Goal: Task Accomplishment & Management: Manage account settings

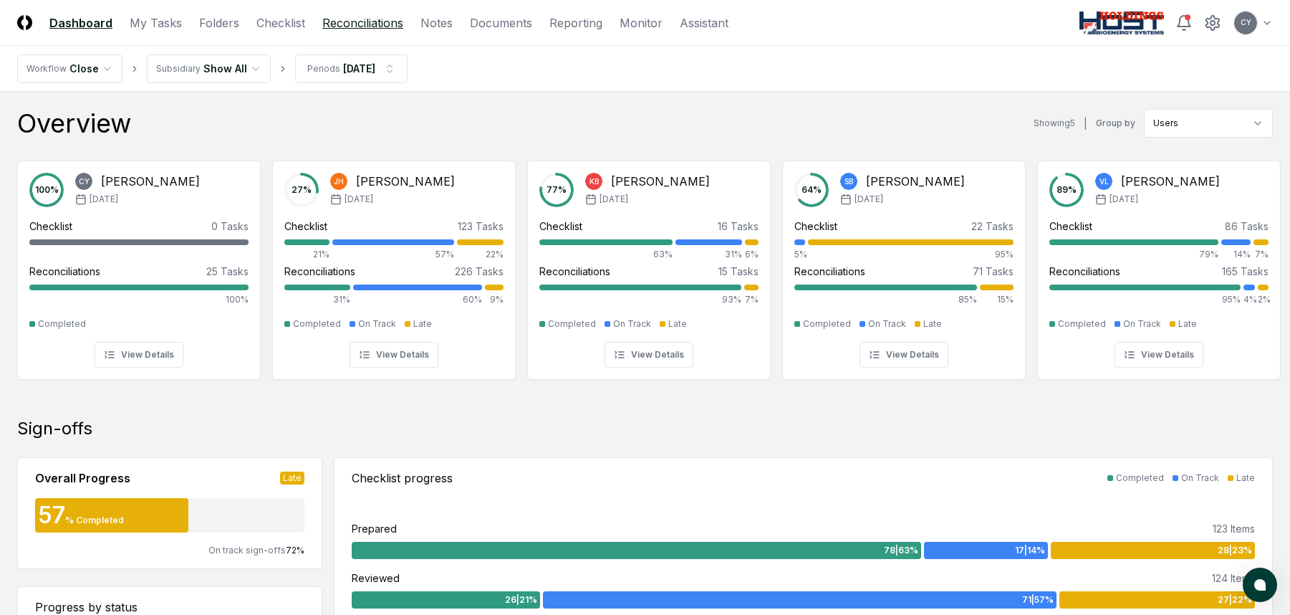
drag, startPoint x: 0, startPoint y: 0, endPoint x: 360, endPoint y: 31, distance: 361.6
click at [342, 19] on link "Reconciliations" at bounding box center [362, 22] width 81 height 17
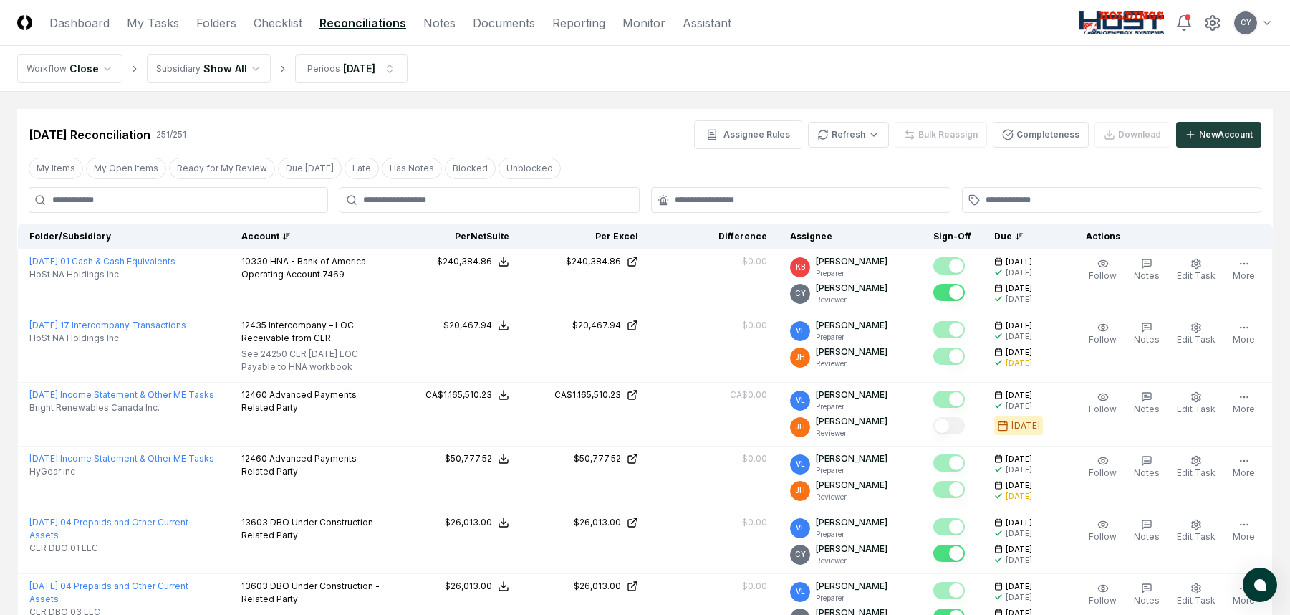
click at [264, 234] on div "Account" at bounding box center [310, 236] width 139 height 13
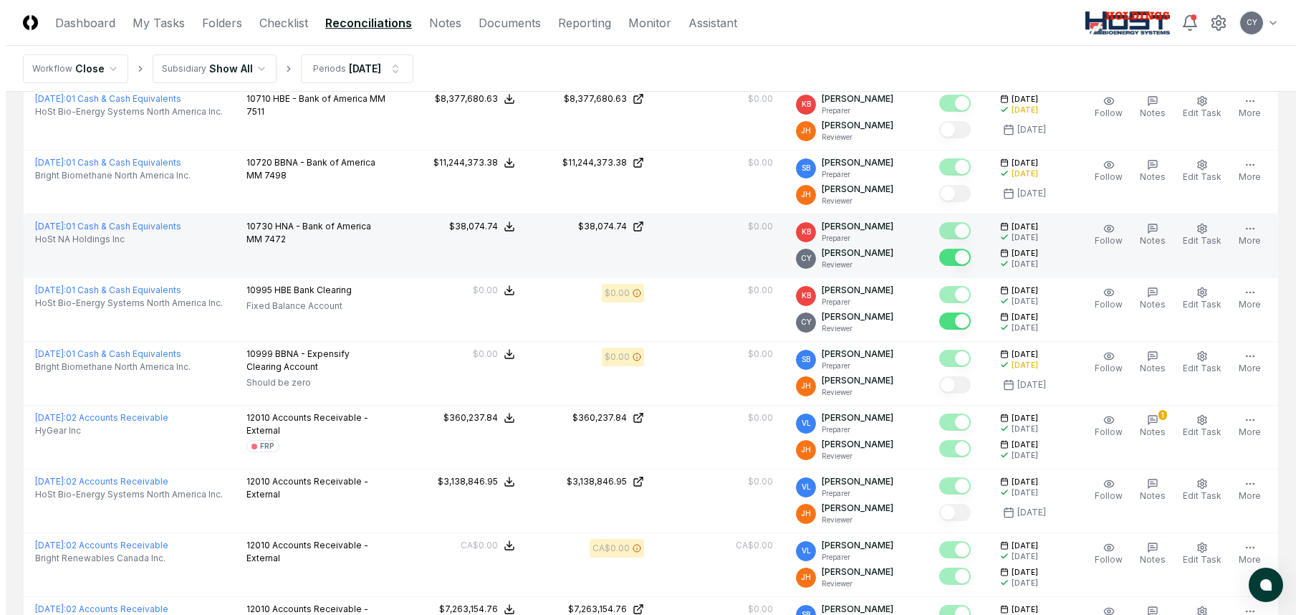
scroll to position [931, 0]
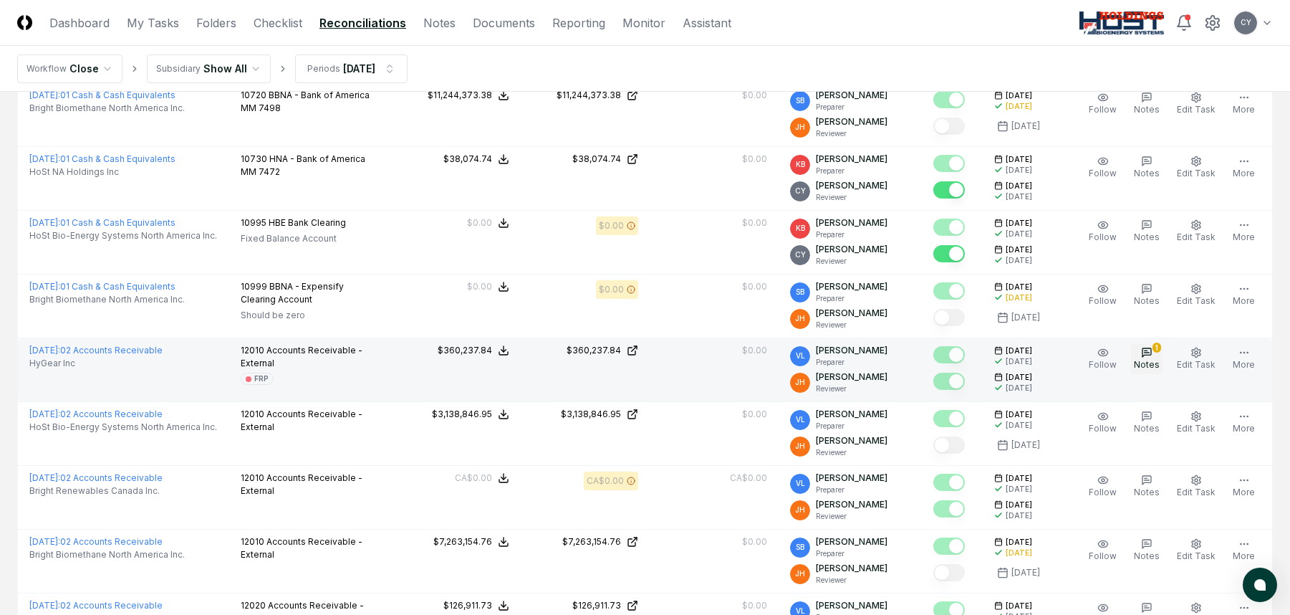
click at [1148, 347] on icon "button" at bounding box center [1146, 352] width 11 height 11
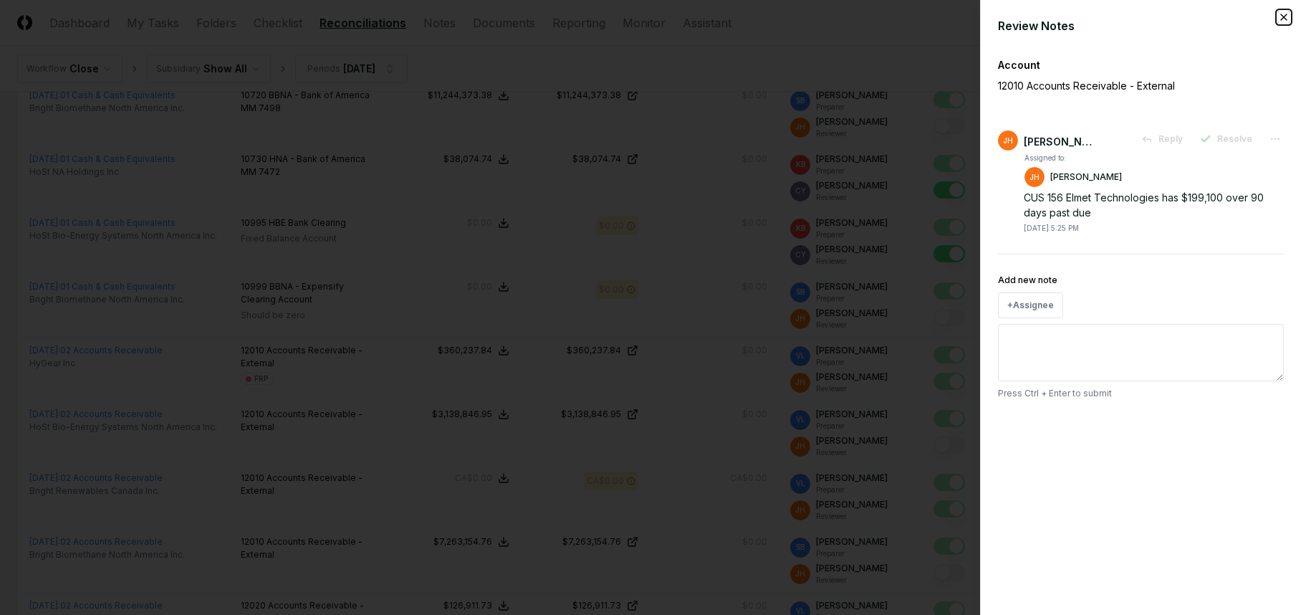
click at [1285, 16] on icon "button" at bounding box center [1283, 16] width 11 height 11
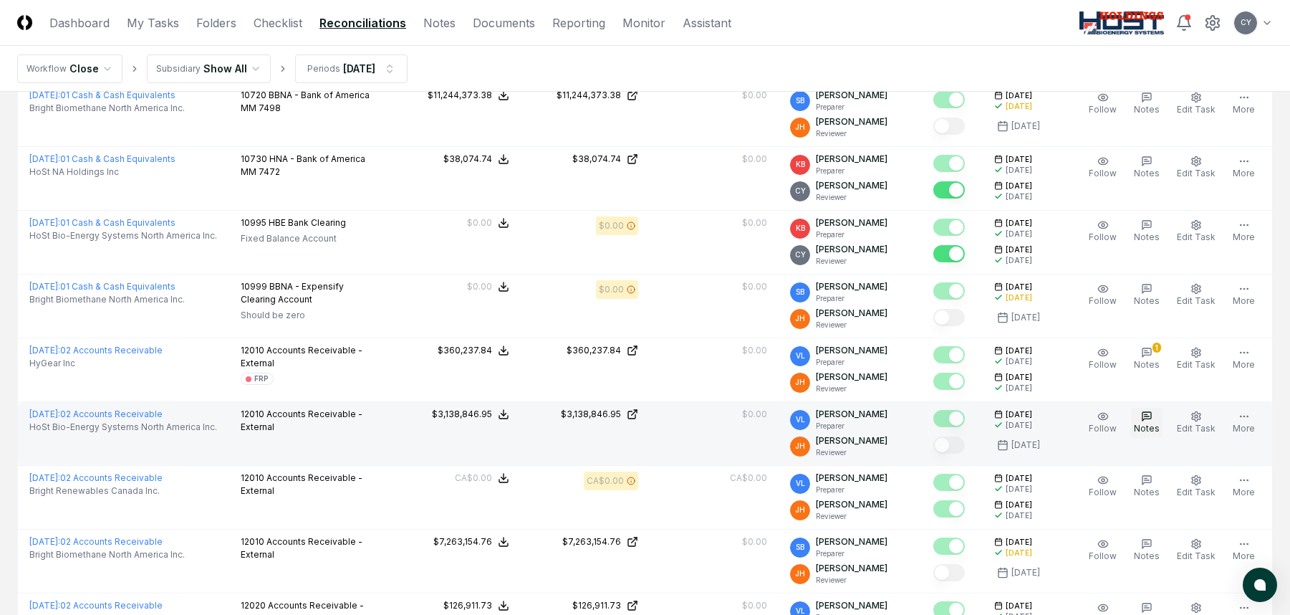
click at [1150, 416] on icon "button" at bounding box center [1147, 416] width 5 height 0
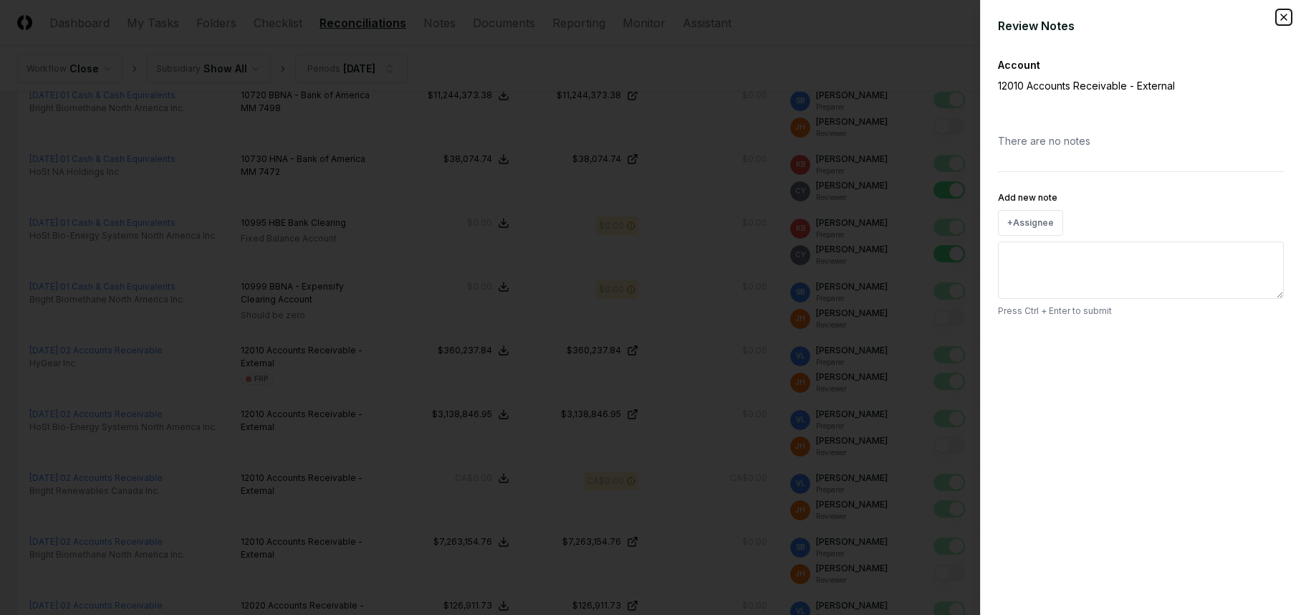
click at [1284, 17] on icon "button" at bounding box center [1283, 16] width 11 height 11
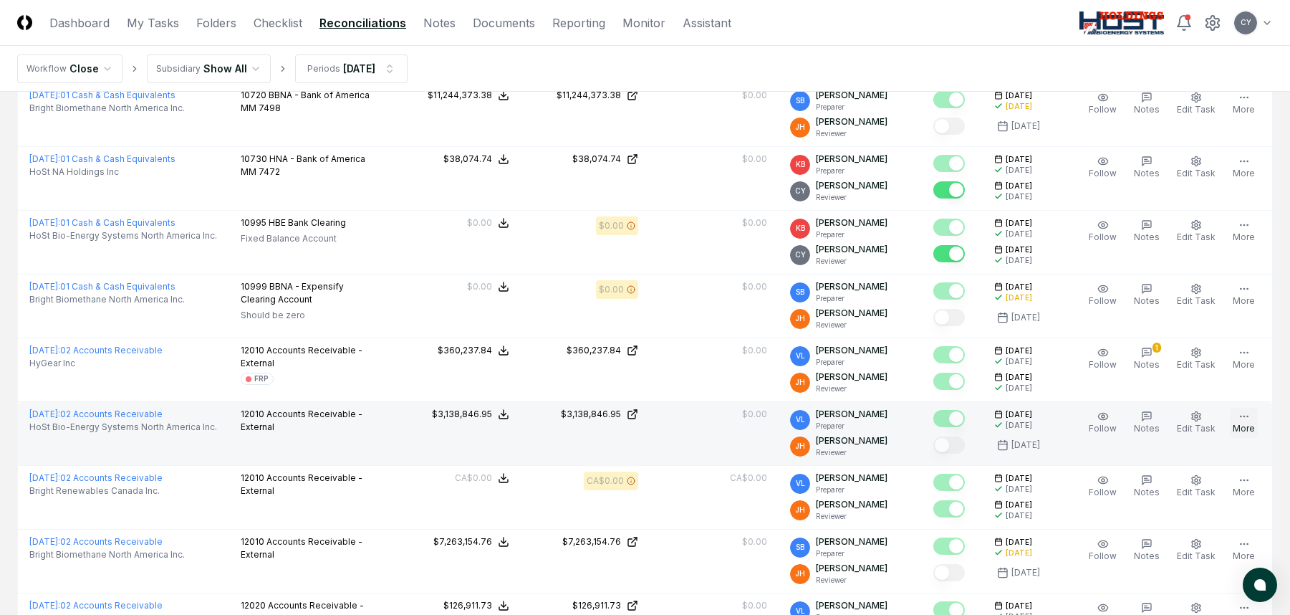
click at [1246, 420] on icon "button" at bounding box center [1244, 415] width 11 height 11
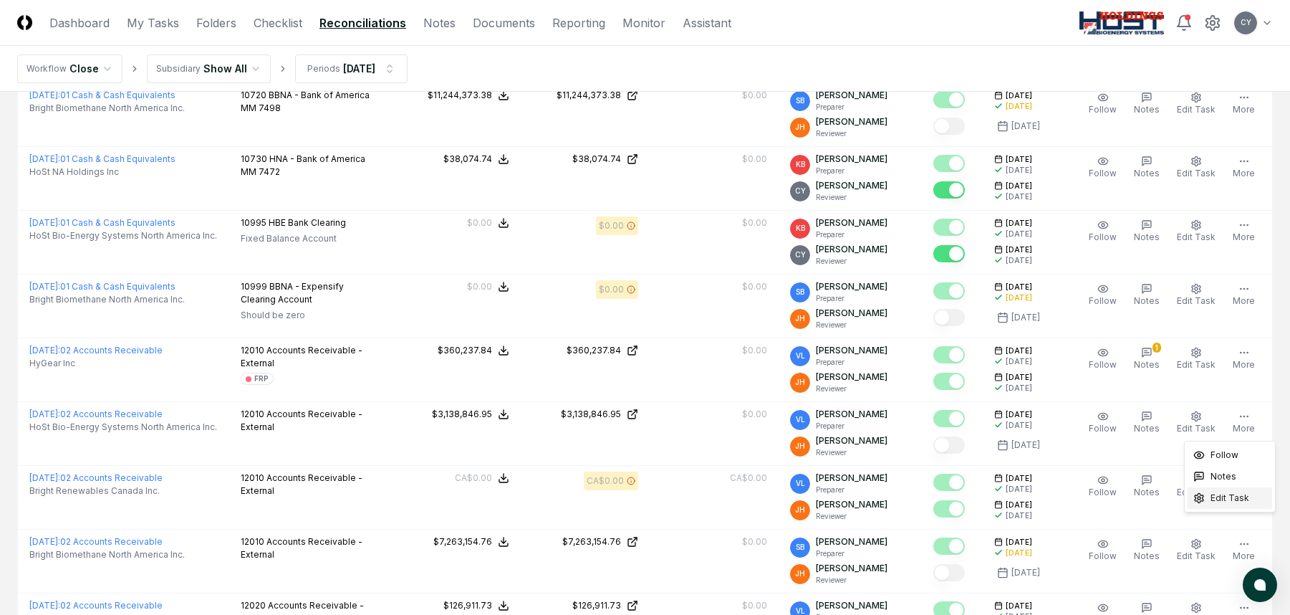
click at [1234, 497] on span "Edit Task" at bounding box center [1230, 497] width 39 height 13
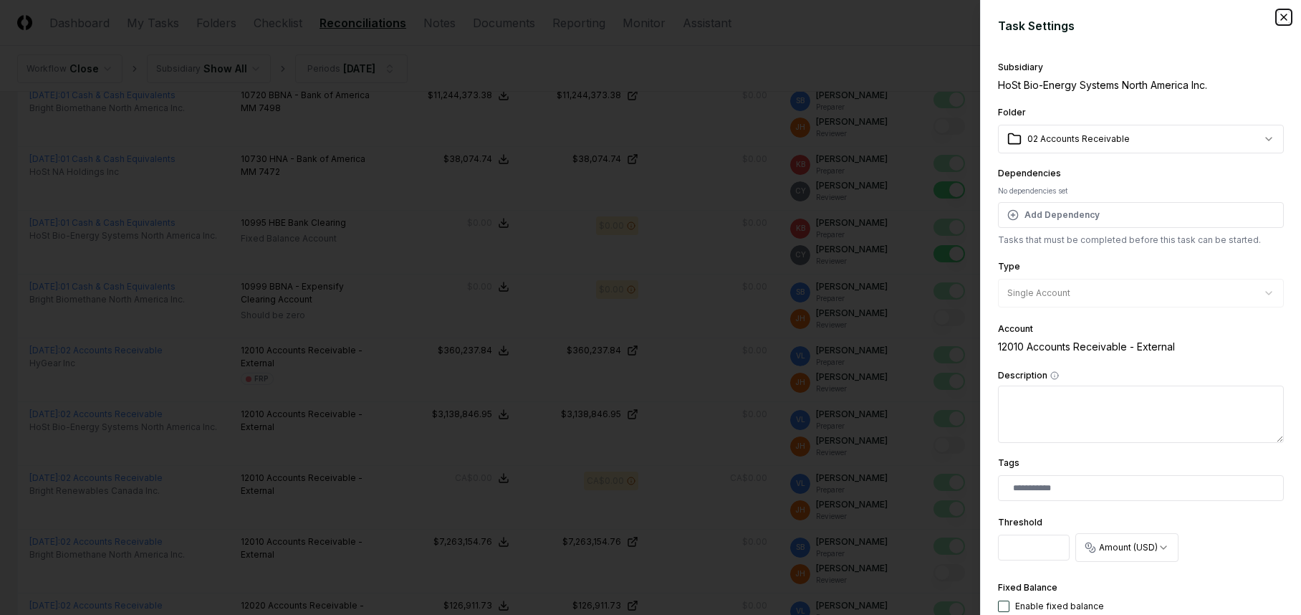
click at [1281, 15] on icon "button" at bounding box center [1284, 17] width 6 height 6
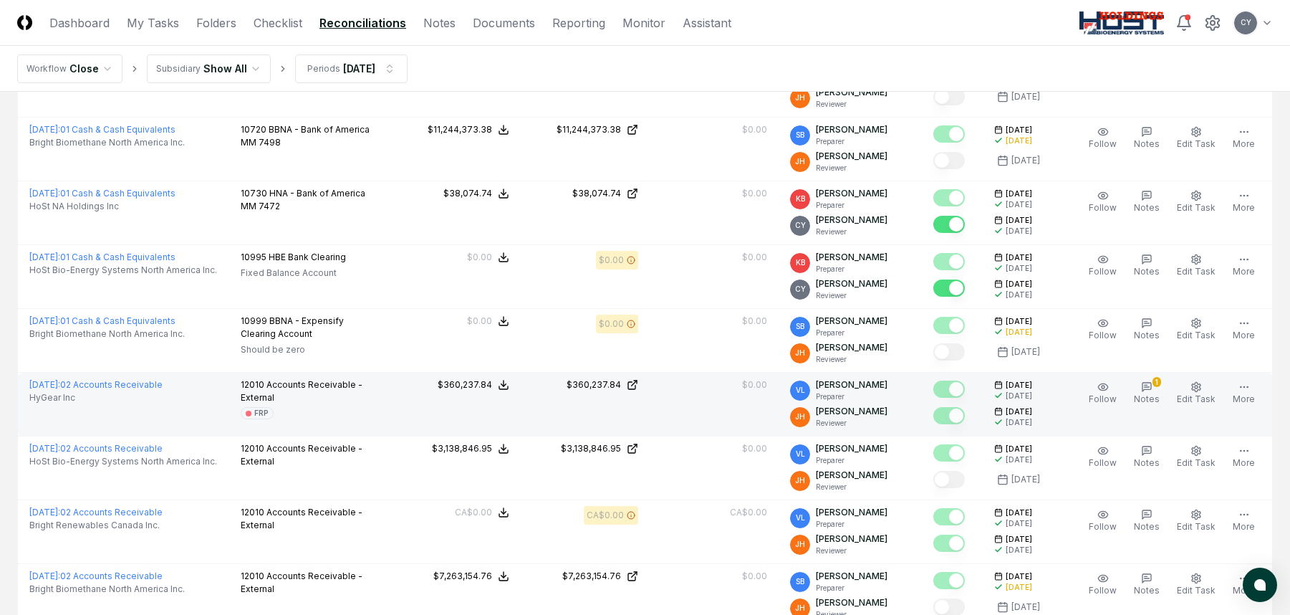
scroll to position [931, 0]
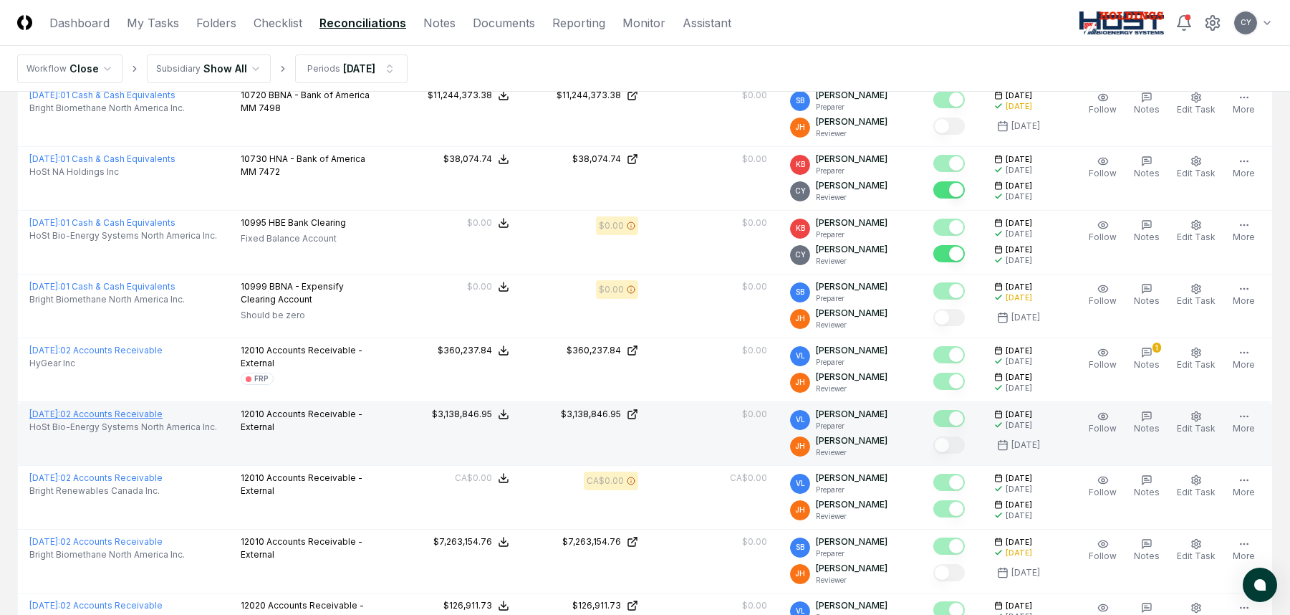
click at [150, 412] on link "September 2025 : 02 Accounts Receivable" at bounding box center [95, 413] width 133 height 11
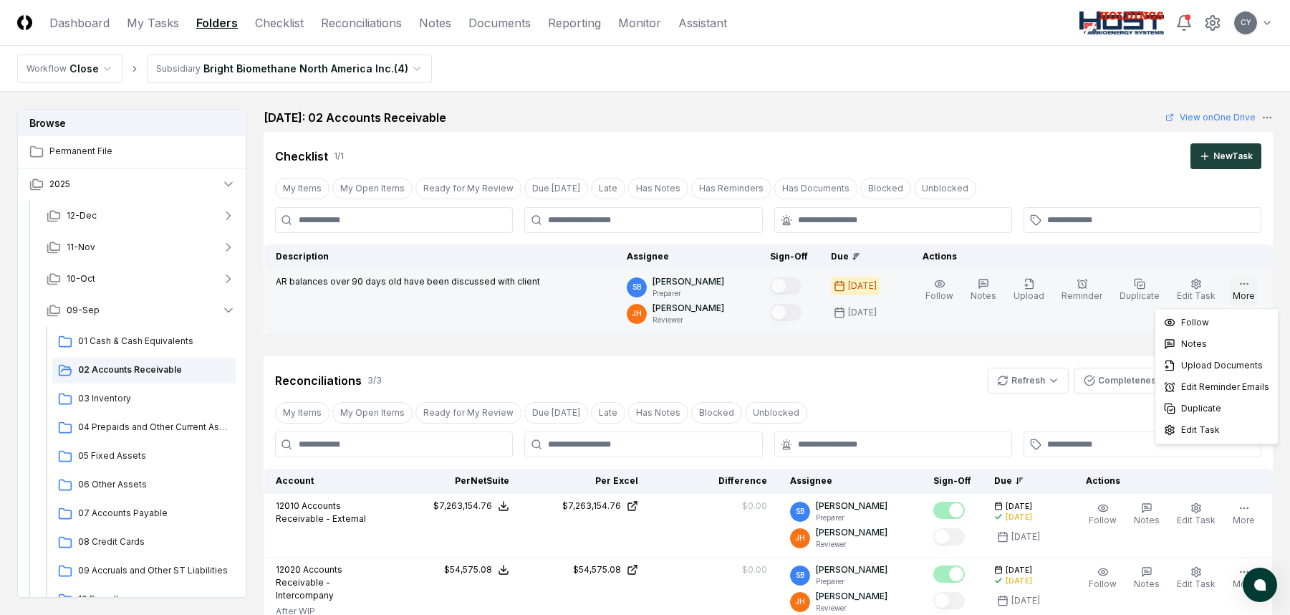
click at [1250, 284] on icon "button" at bounding box center [1244, 283] width 11 height 11
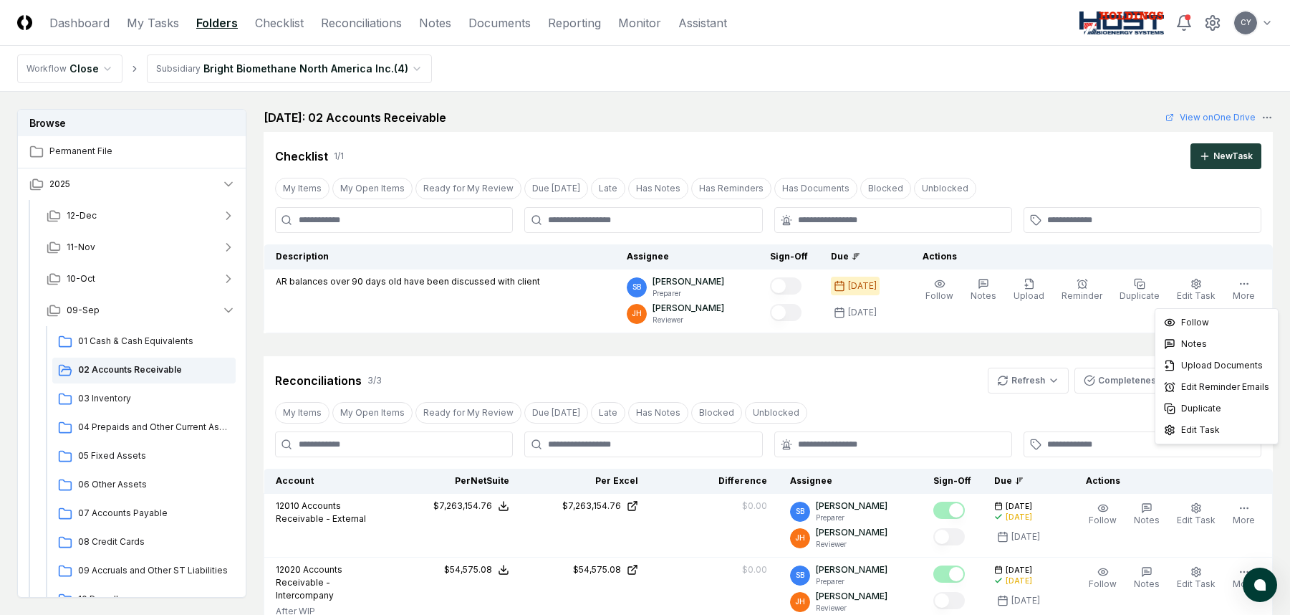
click at [860, 378] on div "Reconciliations 3 / 3 Refresh Completeness New Account" at bounding box center [768, 380] width 986 height 26
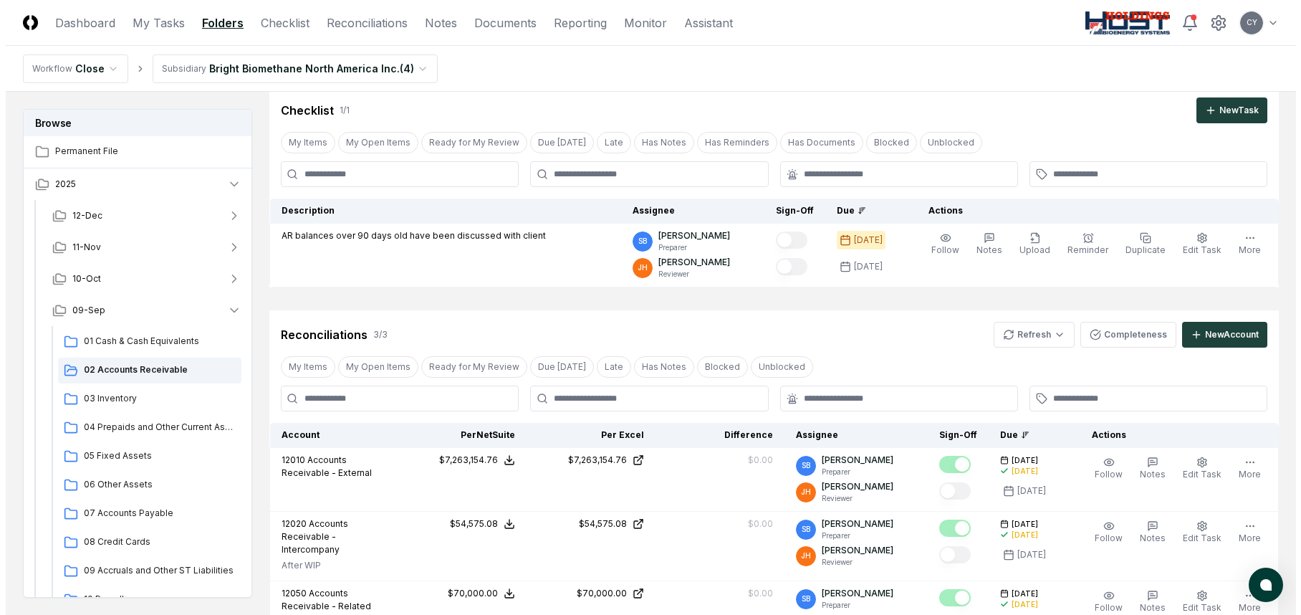
scroll to position [143, 0]
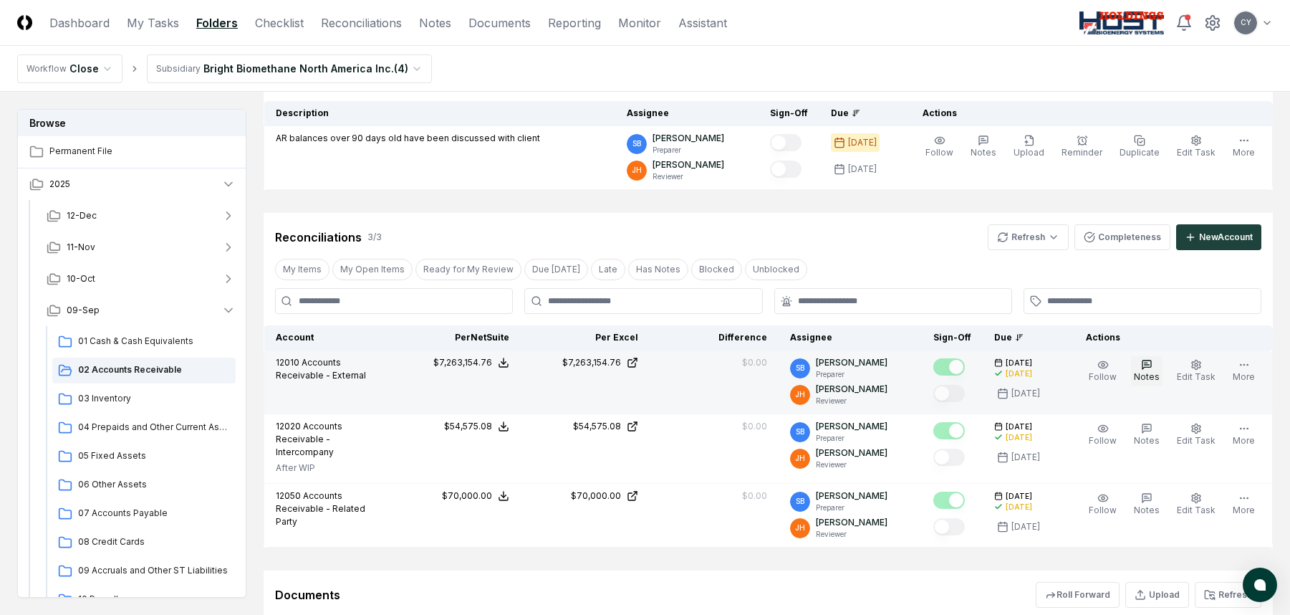
click at [1148, 362] on icon "button" at bounding box center [1146, 362] width 3 height 0
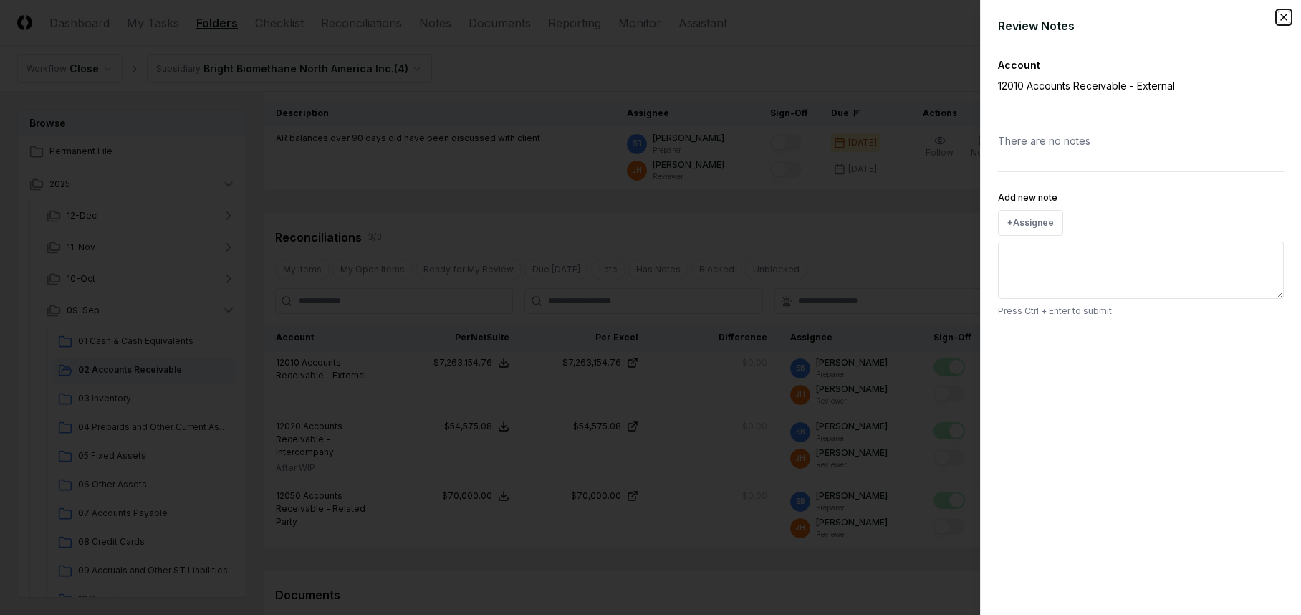
click at [1279, 20] on icon "button" at bounding box center [1283, 16] width 11 height 11
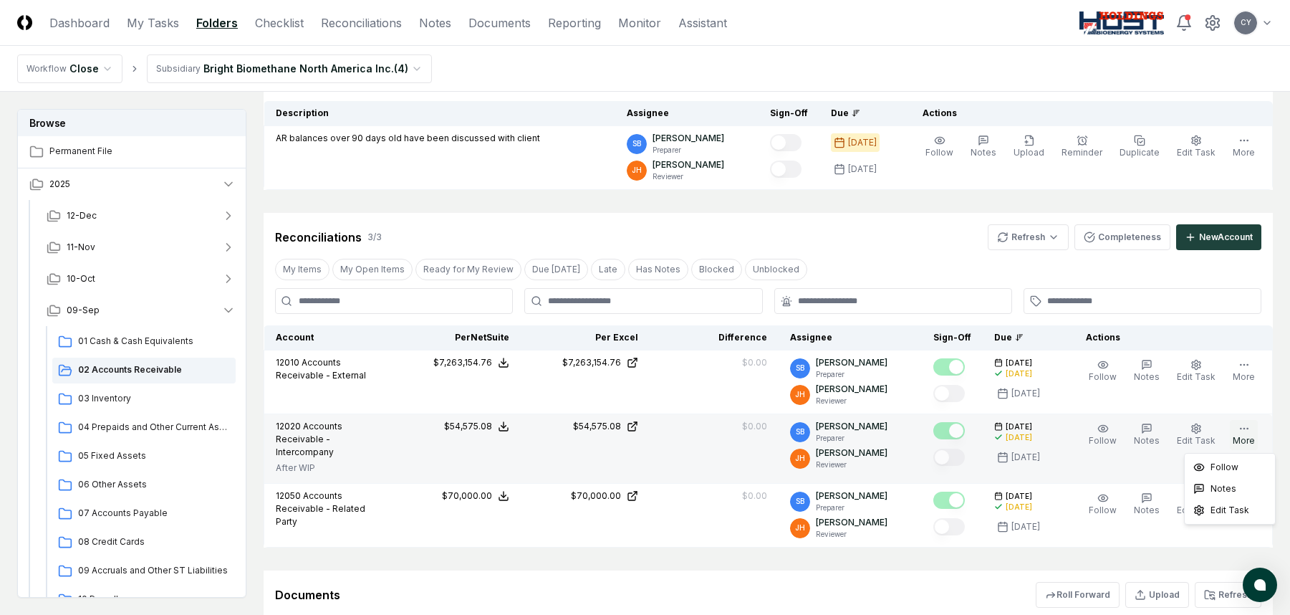
click at [1256, 431] on button "More" at bounding box center [1244, 435] width 28 height 30
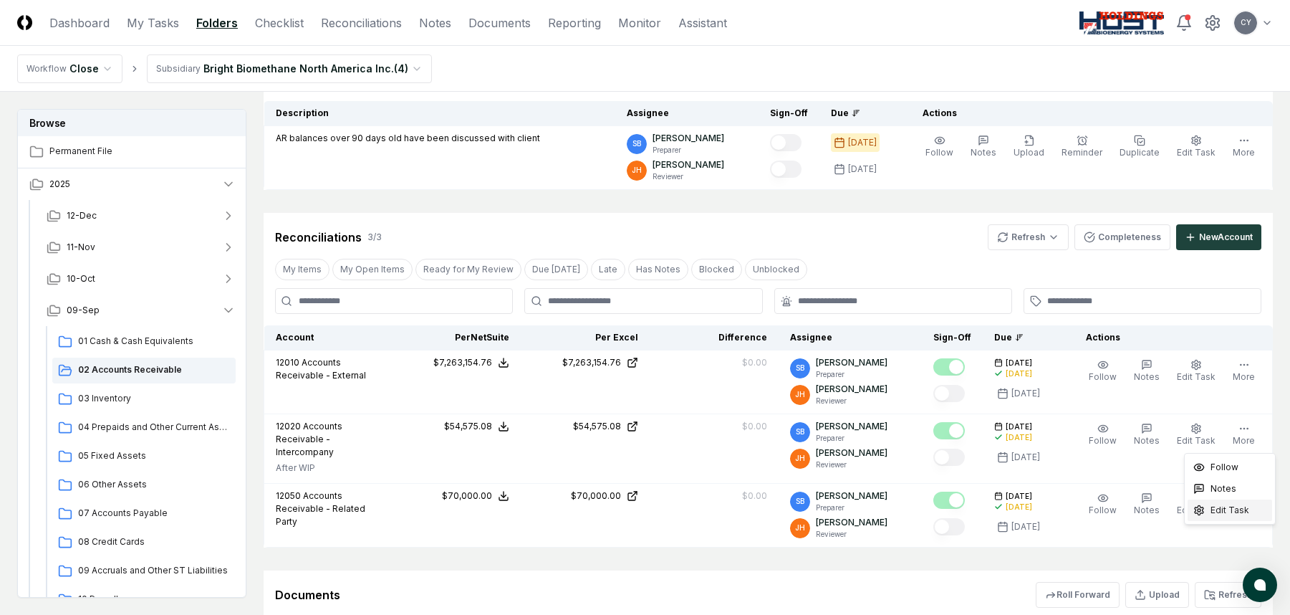
click at [1234, 508] on span "Edit Task" at bounding box center [1230, 510] width 39 height 13
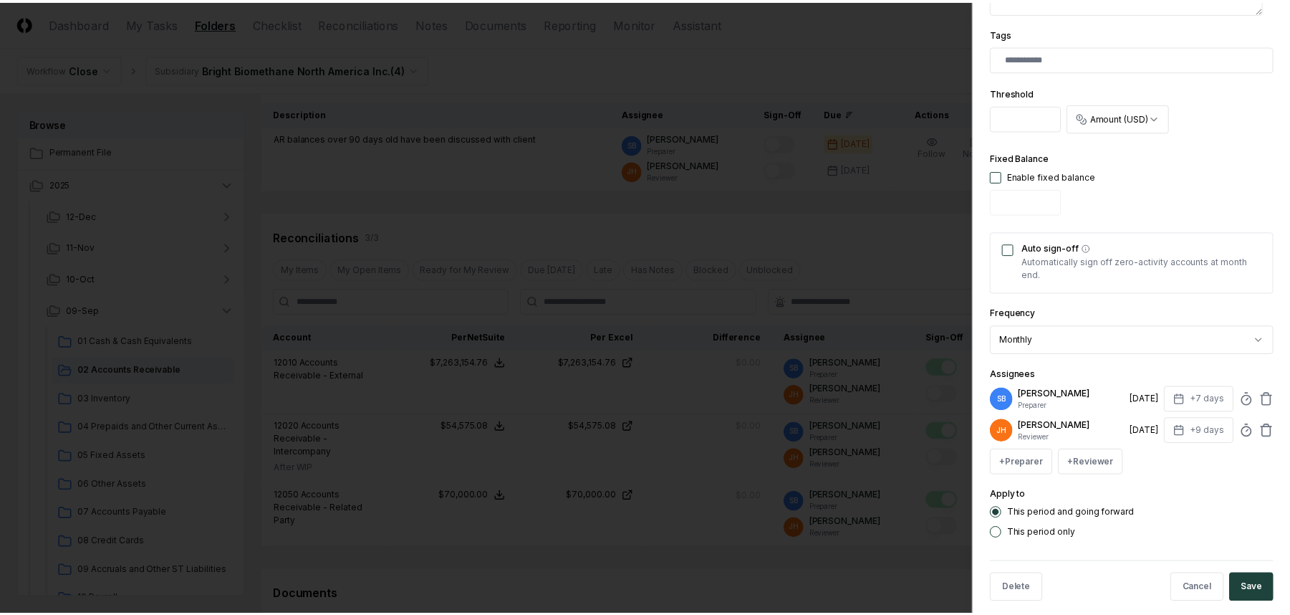
scroll to position [446, 0]
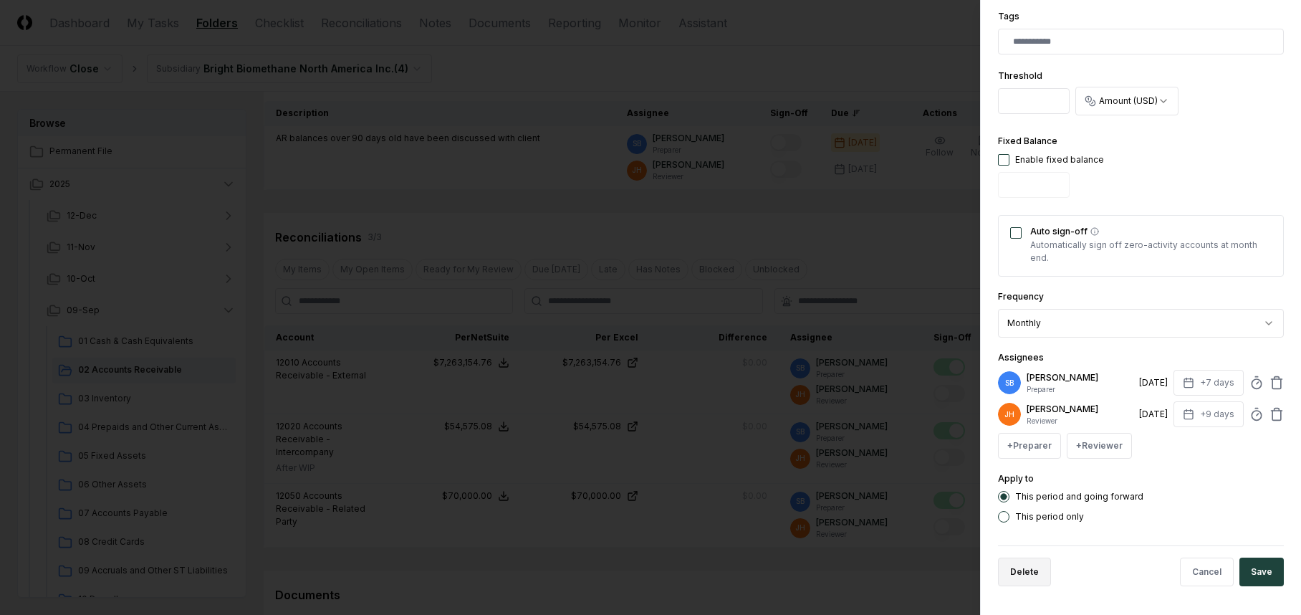
click at [1024, 575] on button "Delete" at bounding box center [1024, 571] width 53 height 29
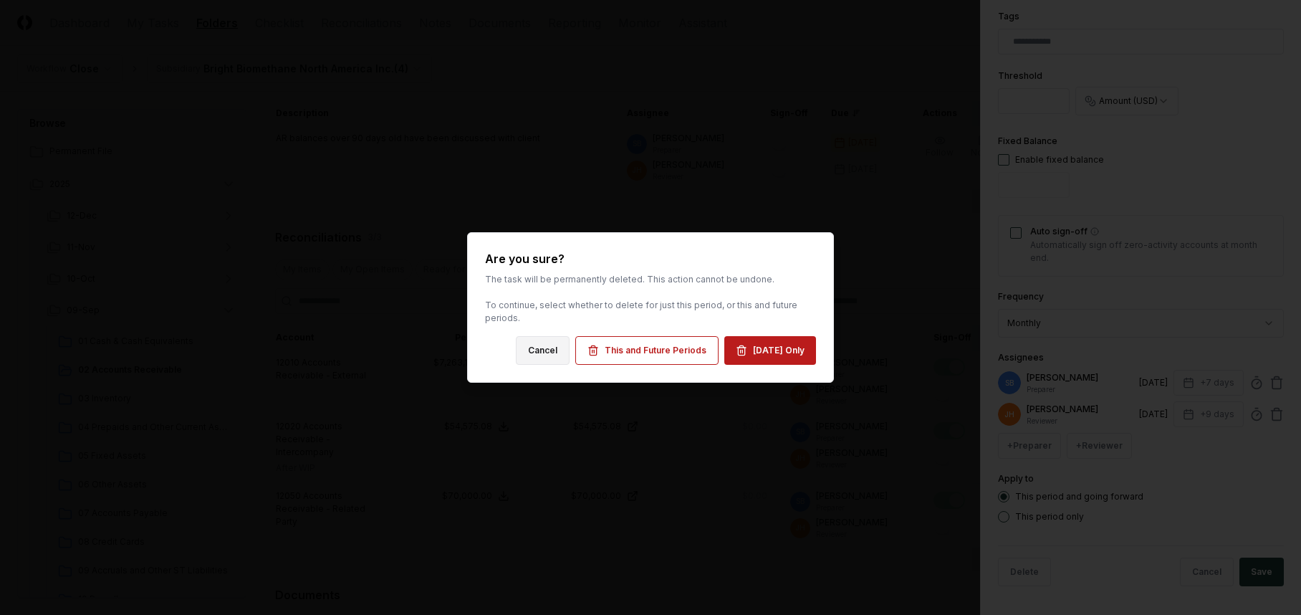
click at [534, 353] on button "Cancel" at bounding box center [543, 350] width 54 height 29
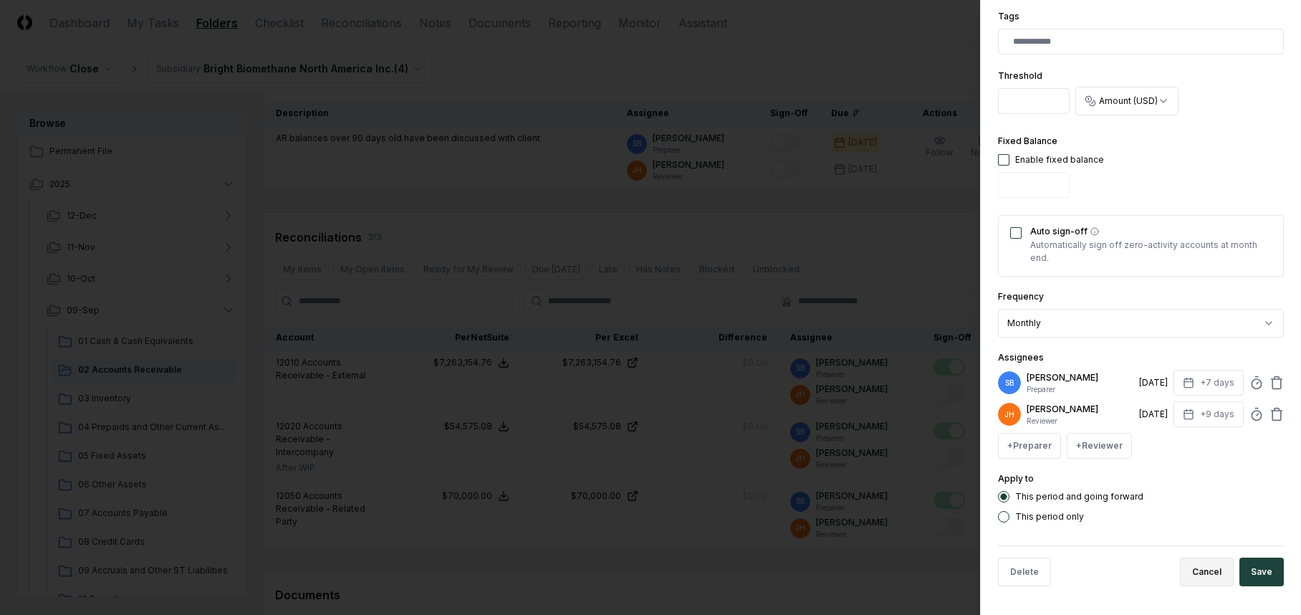
click at [1188, 574] on button "Cancel" at bounding box center [1207, 571] width 54 height 29
type textarea "*"
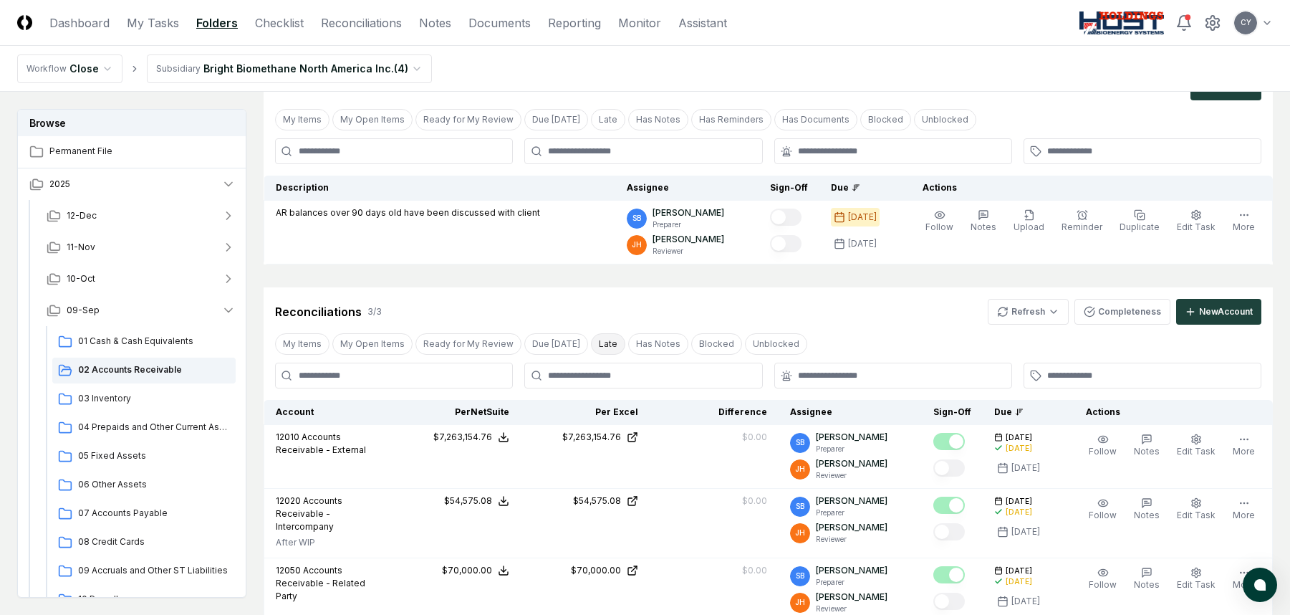
scroll to position [0, 0]
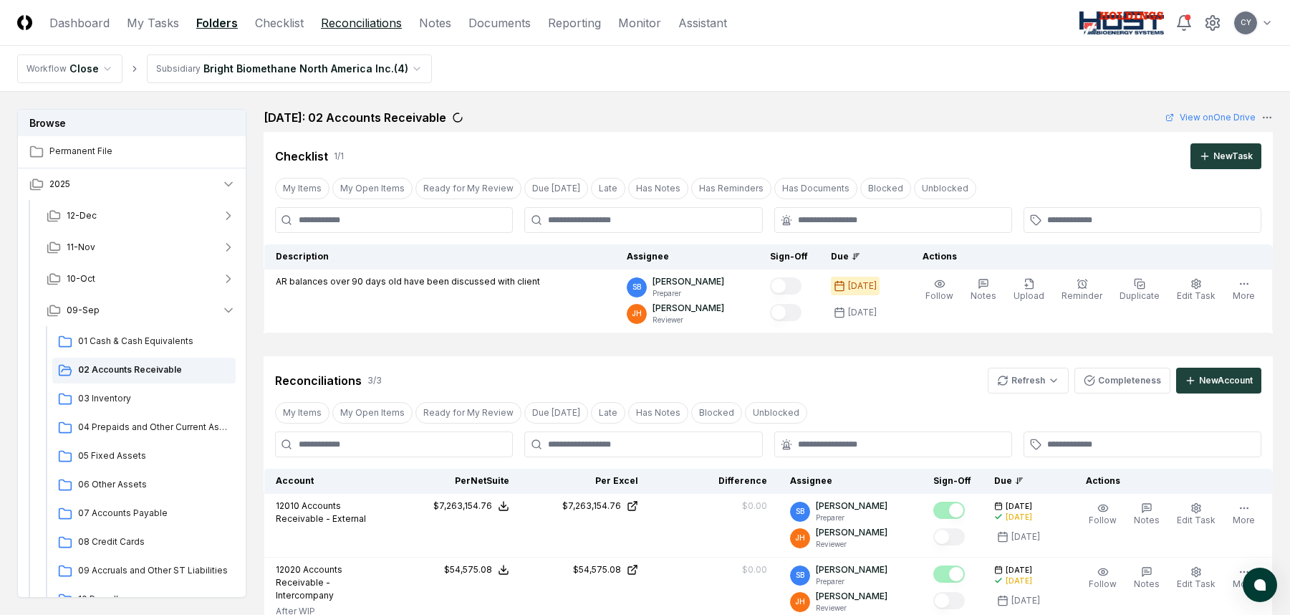
click at [361, 22] on link "Reconciliations" at bounding box center [361, 22] width 81 height 17
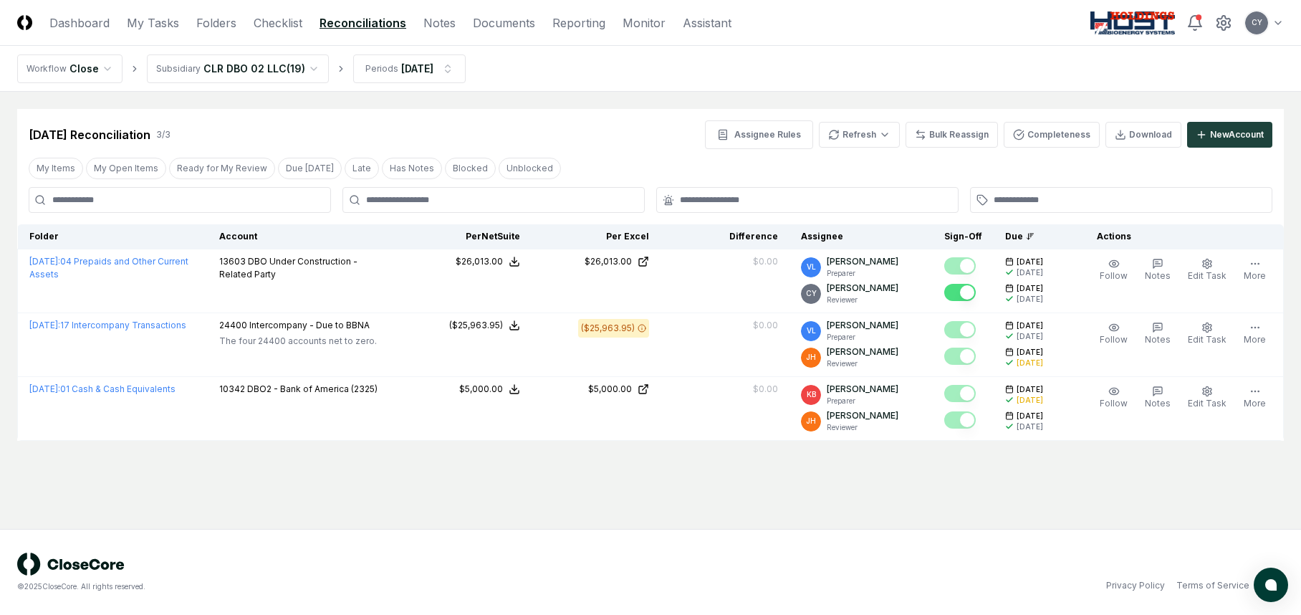
click at [310, 71] on html "CloseCore Dashboard My Tasks Folders Checklist Reconciliations Notes Documents …" at bounding box center [650, 307] width 1301 height 615
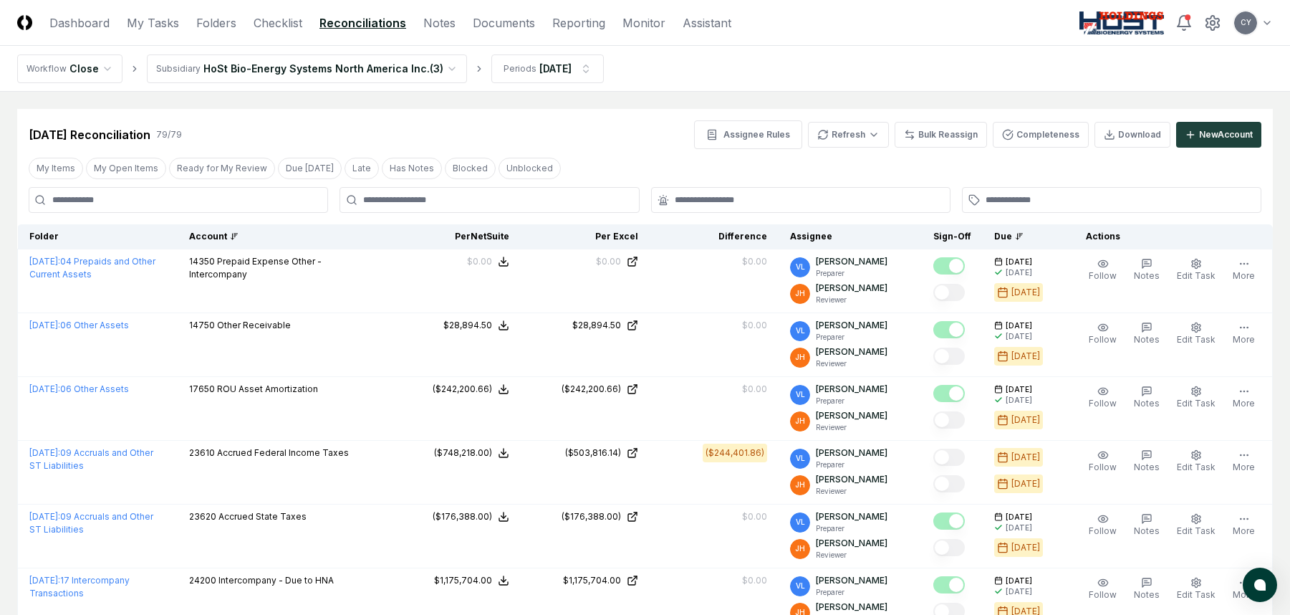
click at [230, 231] on div "Account" at bounding box center [284, 236] width 191 height 13
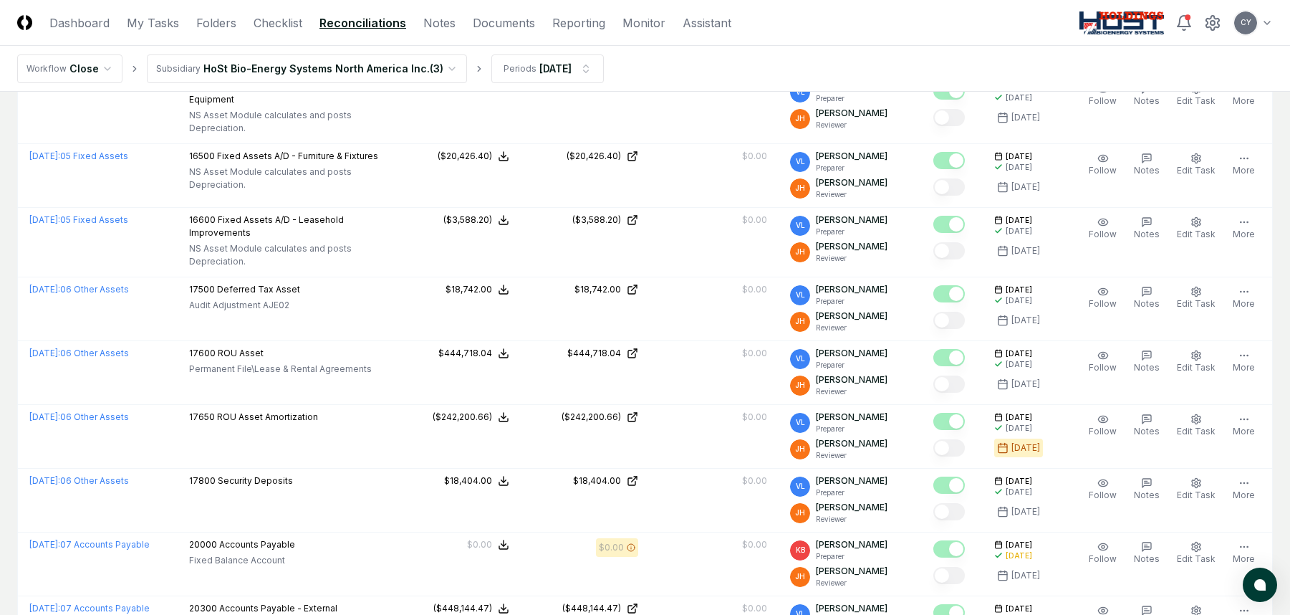
scroll to position [2364, 0]
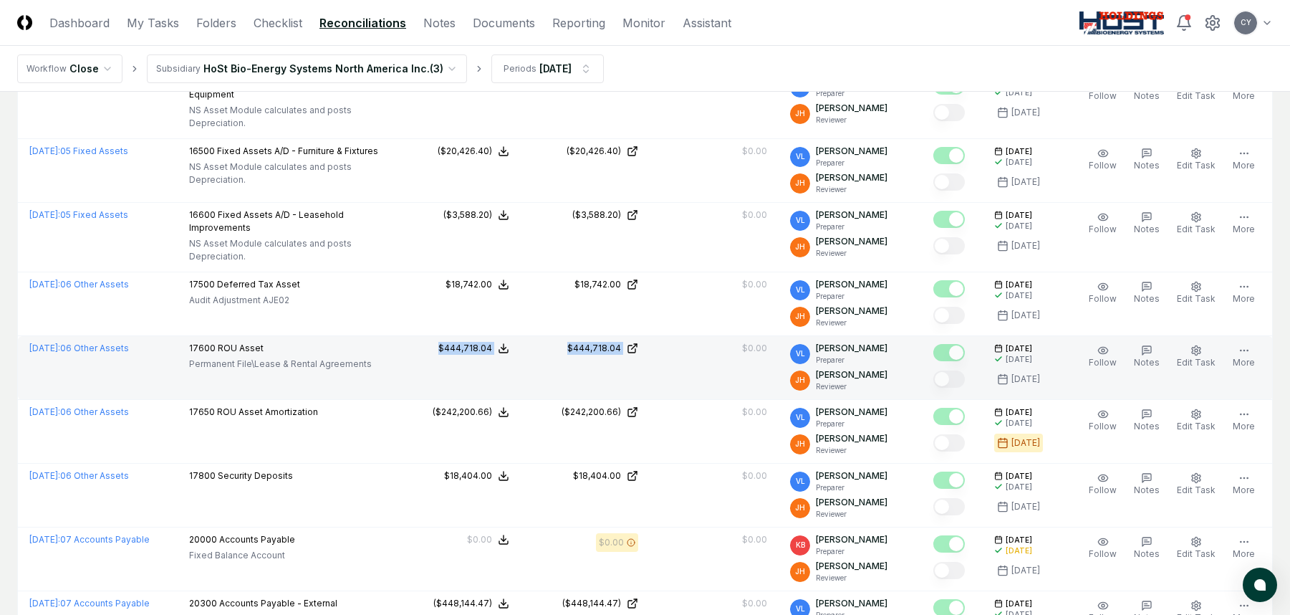
drag, startPoint x: 703, startPoint y: 356, endPoint x: 412, endPoint y: 357, distance: 291.5
click at [412, 357] on tr "September 2025 : 06 Other Assets 17600 ROU Asset Permanent File\Lease & Rental …" at bounding box center [645, 368] width 1255 height 64
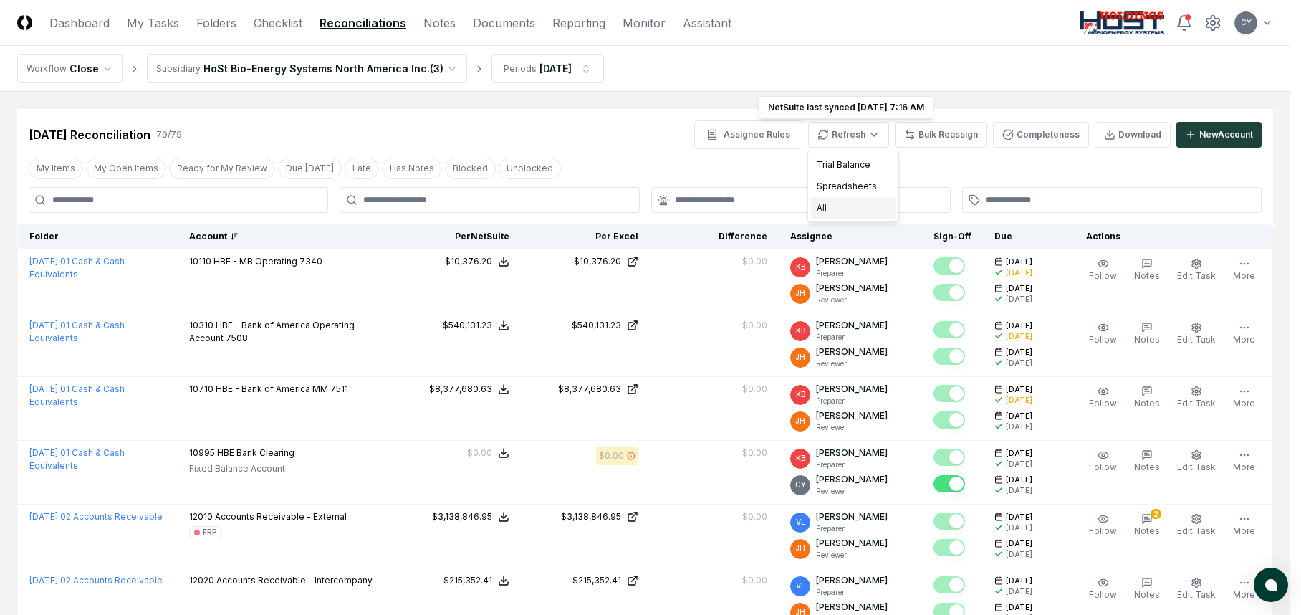
click at [824, 208] on div "All" at bounding box center [853, 207] width 85 height 21
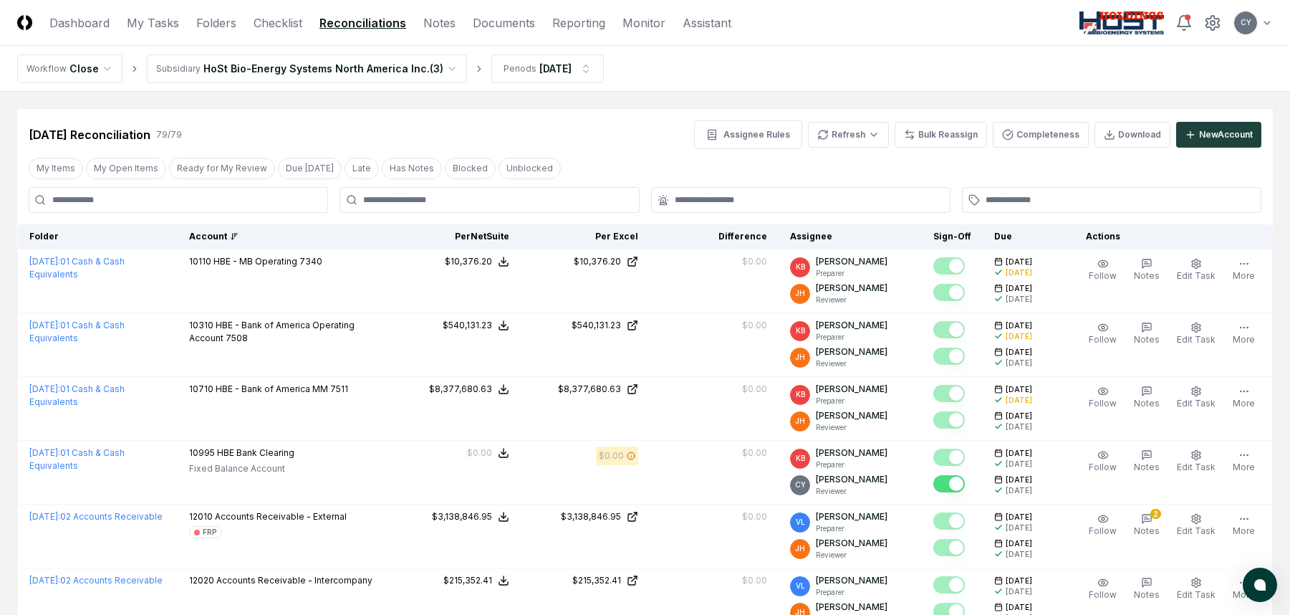
click at [229, 241] on div "Account" at bounding box center [284, 236] width 191 height 13
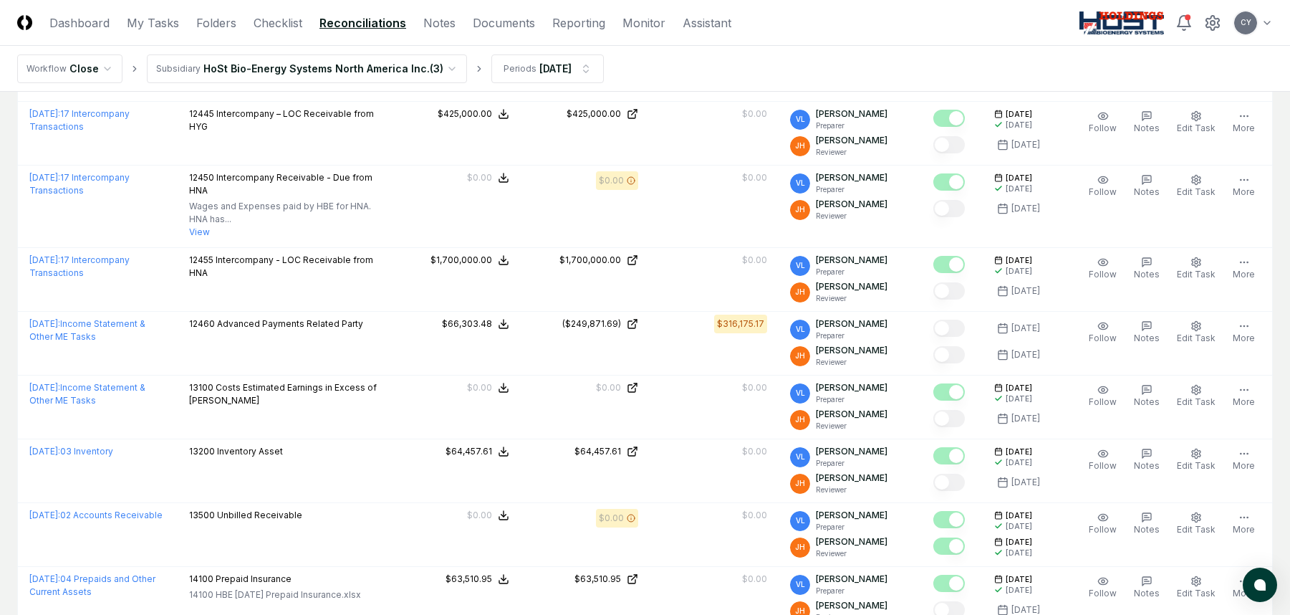
scroll to position [831, 0]
